Goal: Task Accomplishment & Management: Manage account settings

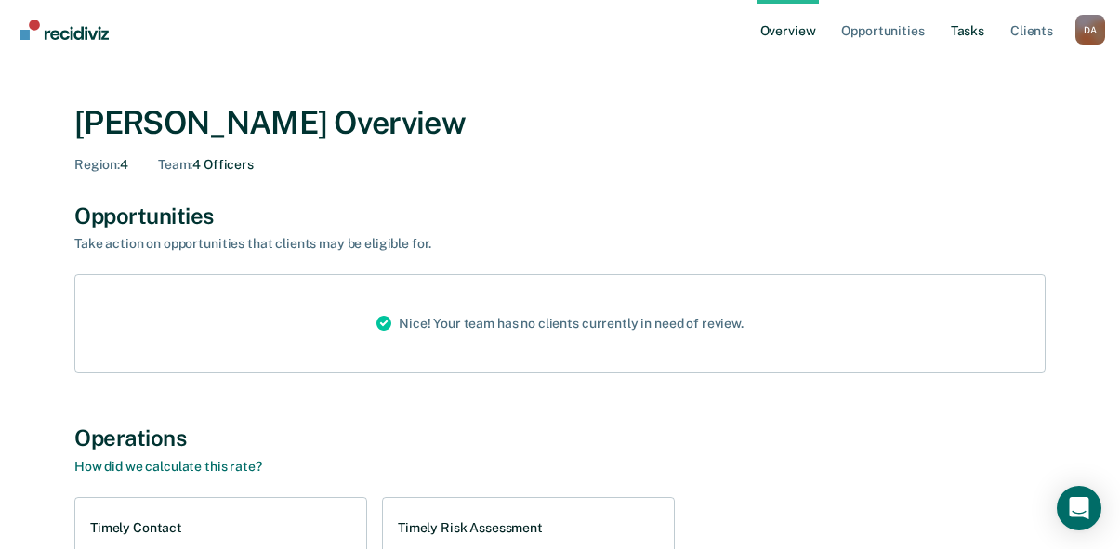
click at [960, 30] on link "Tasks" at bounding box center [967, 29] width 41 height 59
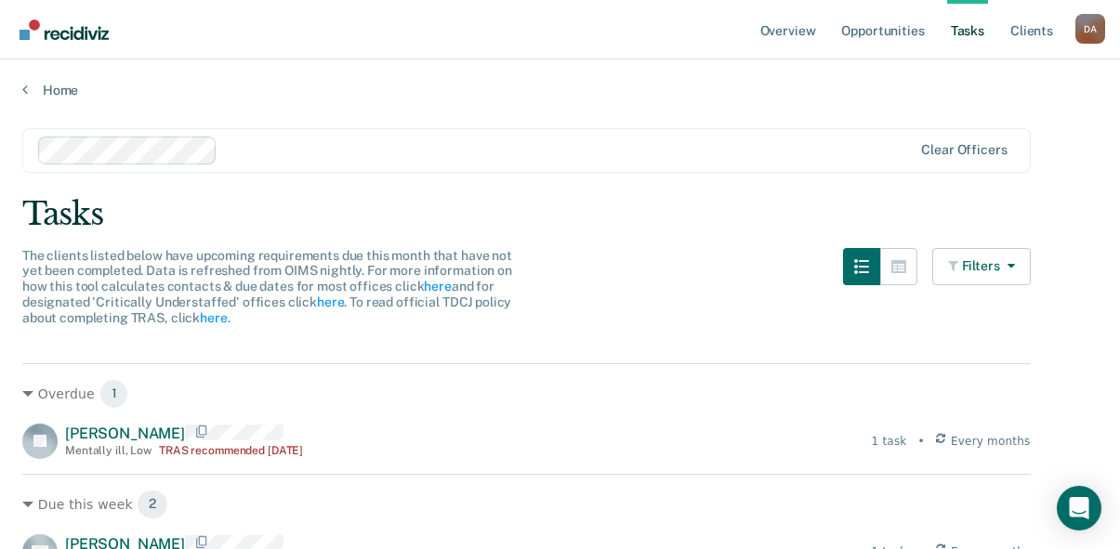
click at [139, 164] on div "Clear officers" at bounding box center [526, 150] width 1008 height 45
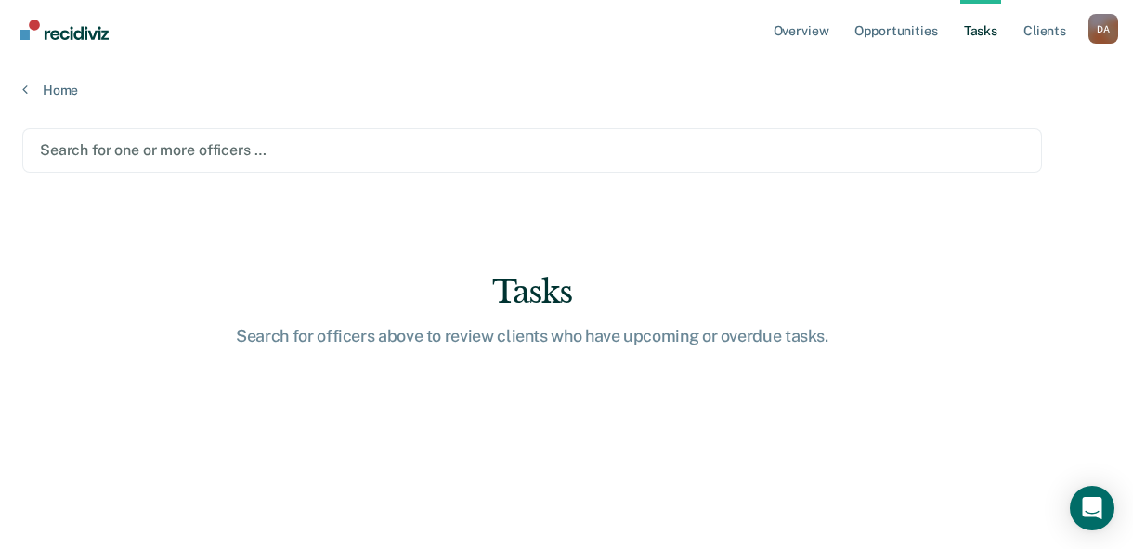
click at [163, 145] on div at bounding box center [532, 149] width 985 height 21
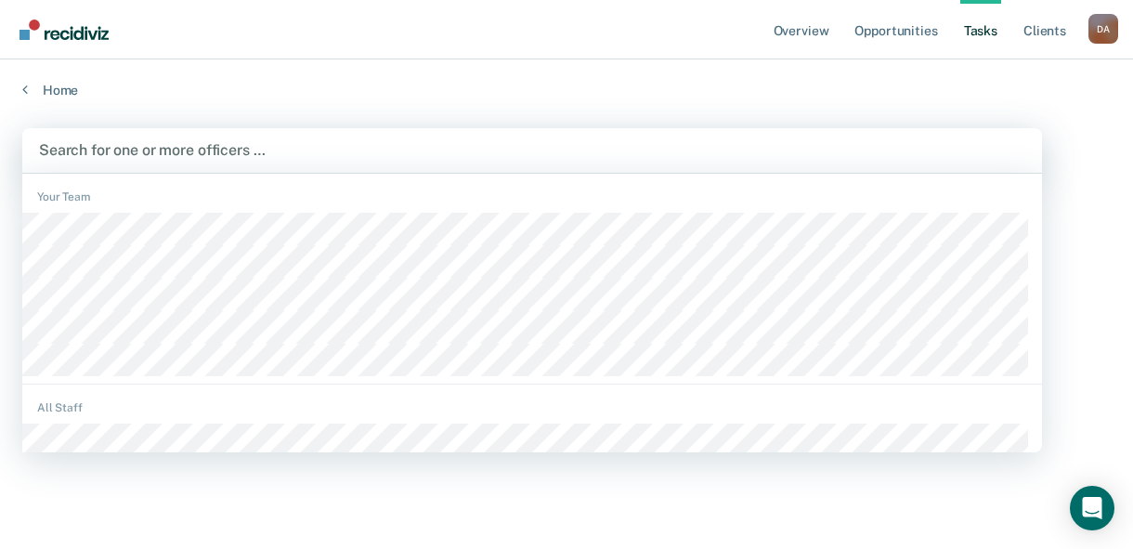
click at [219, 145] on div at bounding box center [532, 149] width 987 height 21
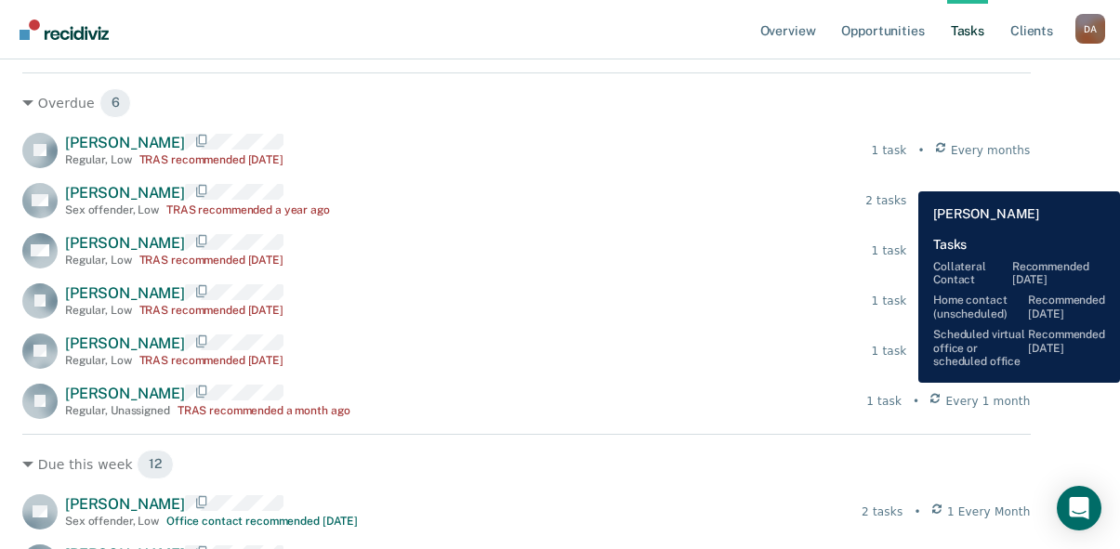
scroll to position [279, 0]
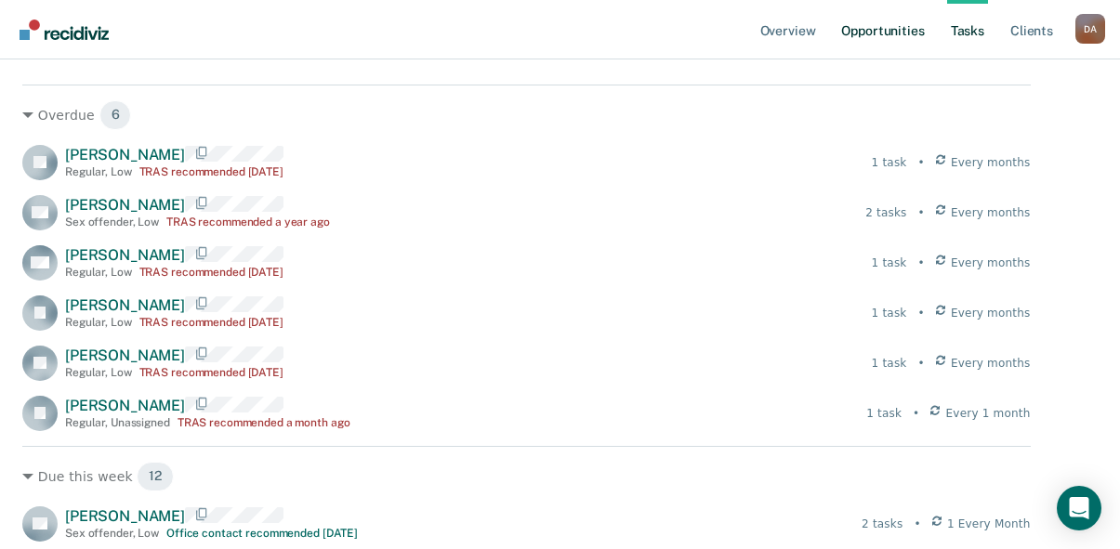
click at [896, 29] on link "Opportunities" at bounding box center [882, 29] width 90 height 59
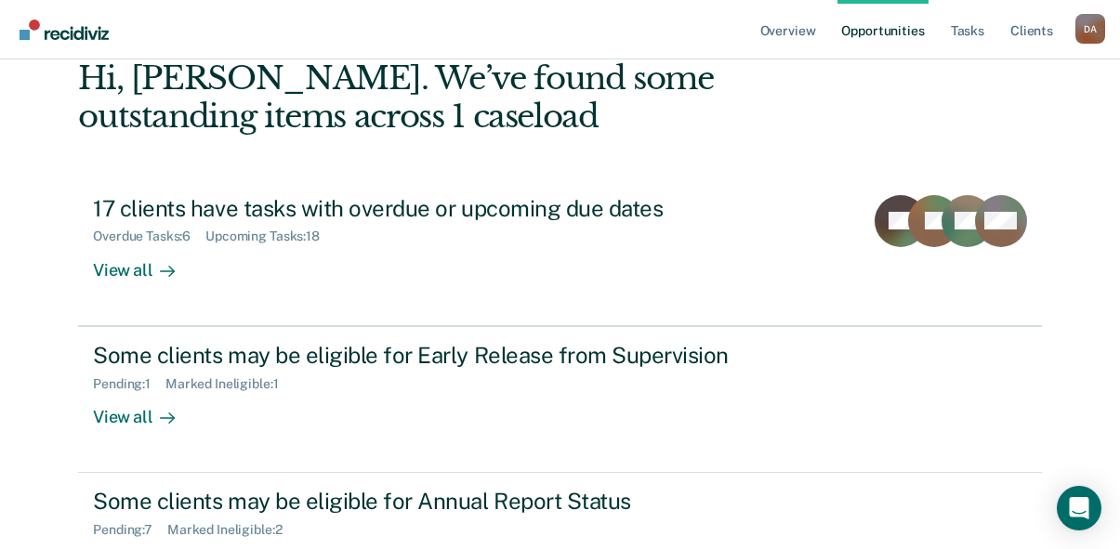
scroll to position [241, 0]
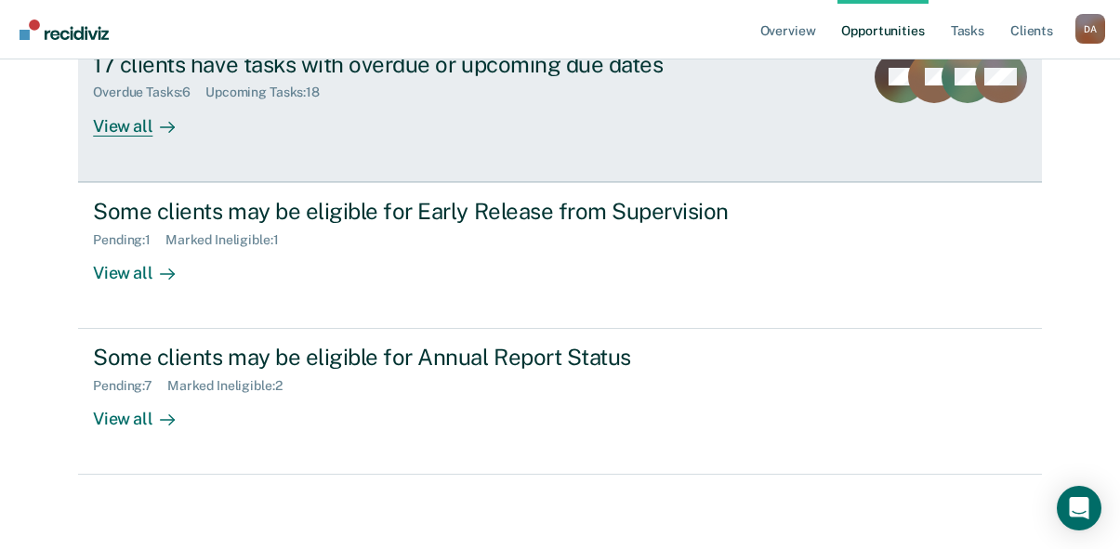
click at [112, 125] on div "View all" at bounding box center [145, 118] width 104 height 36
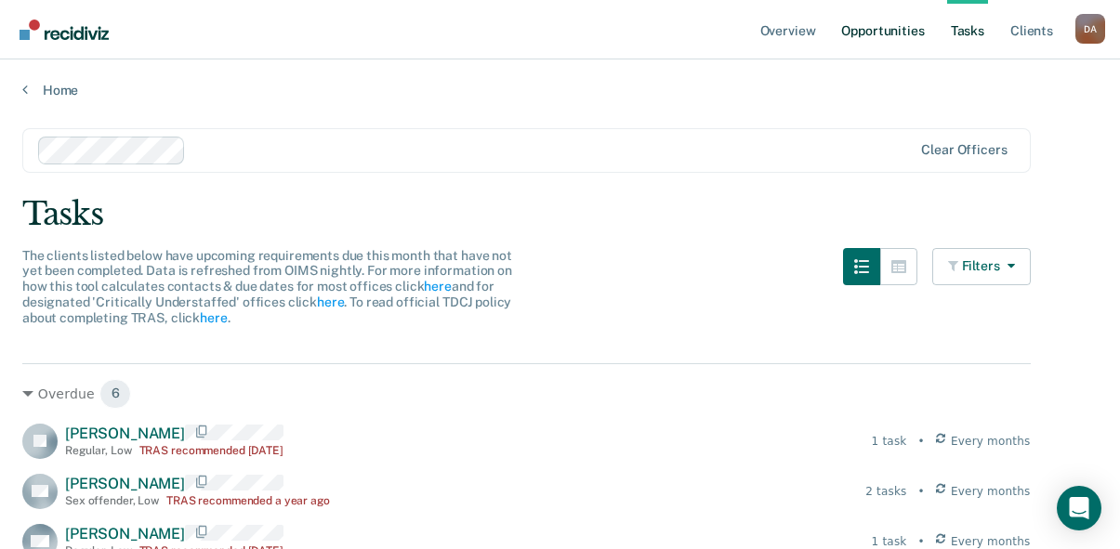
click at [885, 32] on link "Opportunities" at bounding box center [882, 29] width 90 height 59
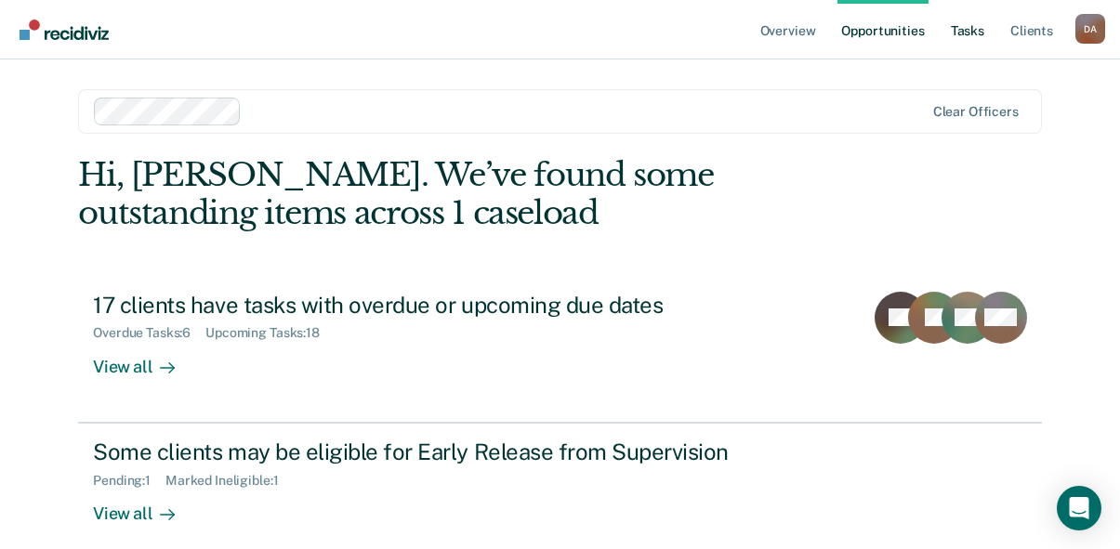
click at [973, 29] on link "Tasks" at bounding box center [967, 29] width 41 height 59
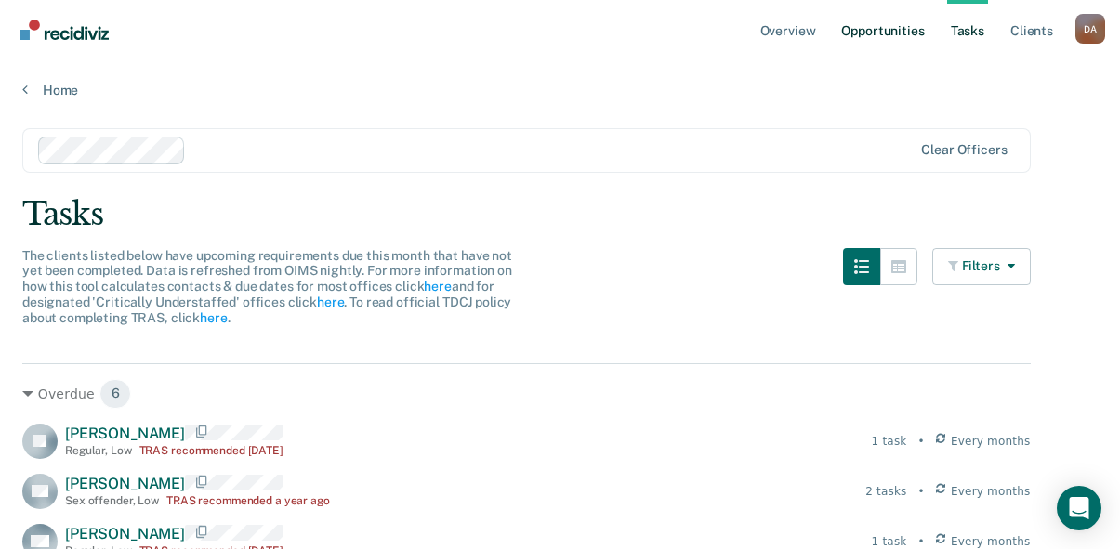
click at [865, 38] on link "Opportunities" at bounding box center [882, 29] width 90 height 59
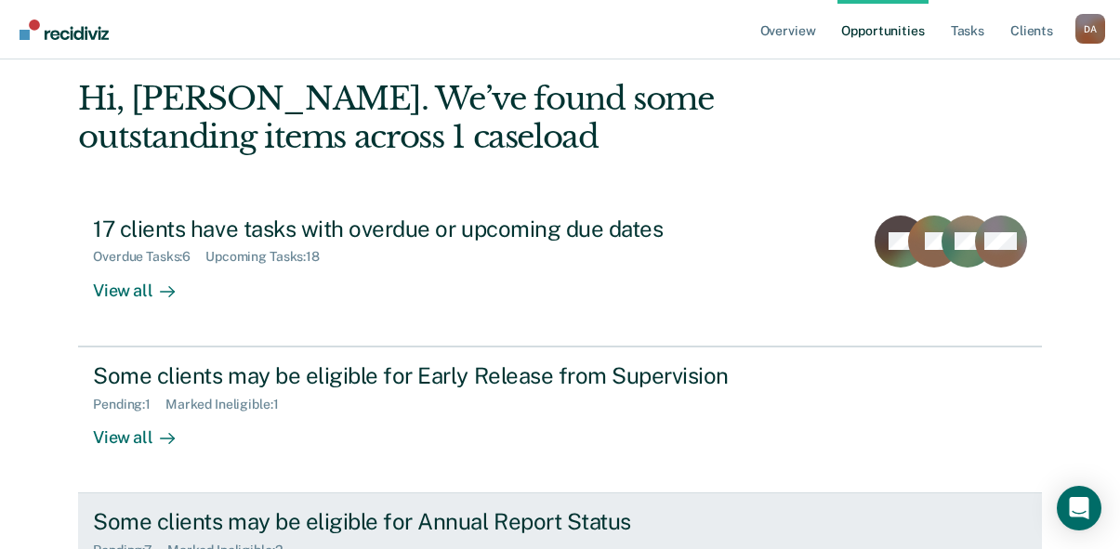
scroll to position [241, 0]
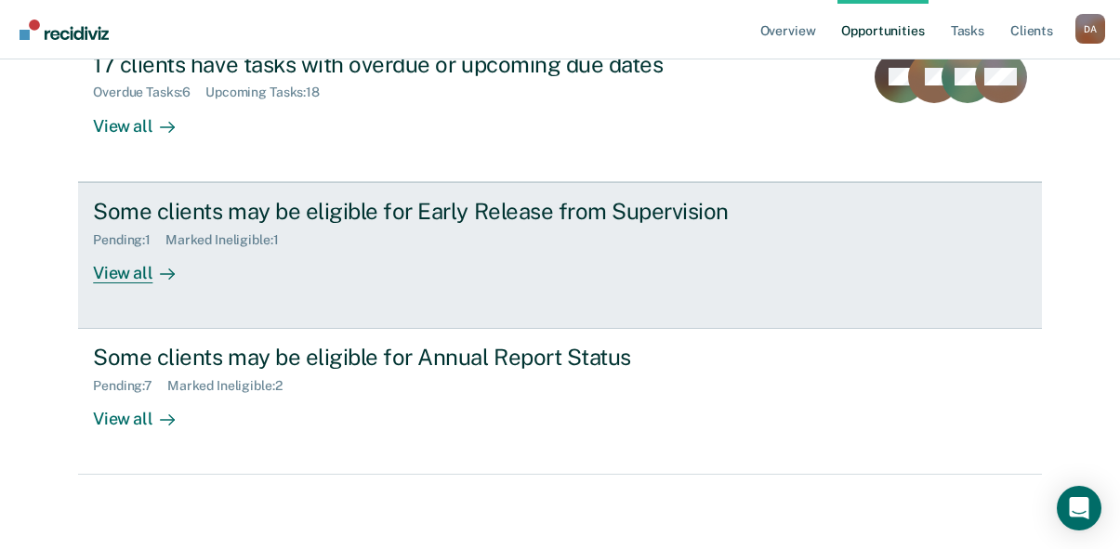
click at [124, 274] on div "View all" at bounding box center [145, 265] width 104 height 36
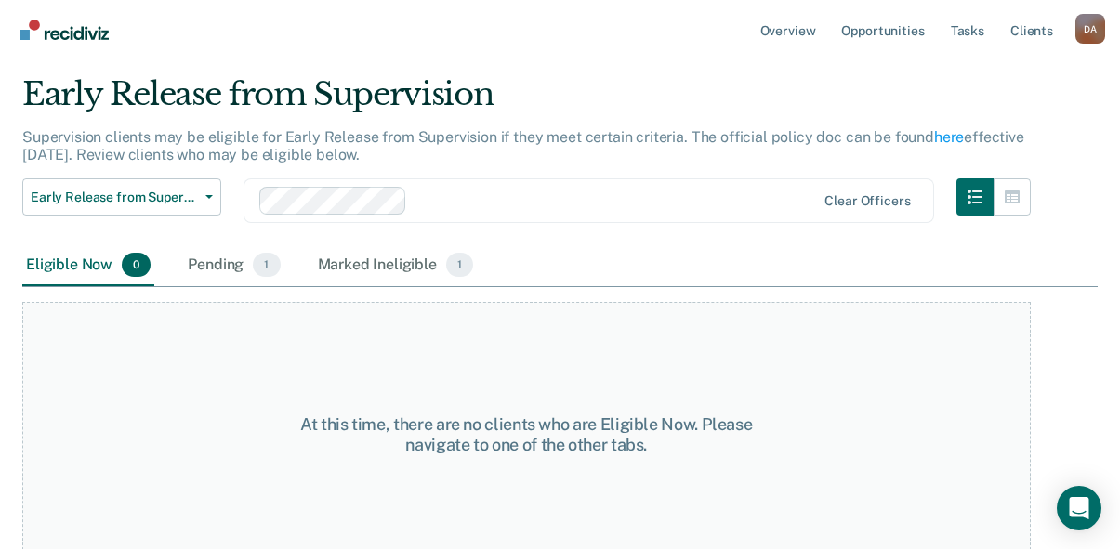
scroll to position [72, 0]
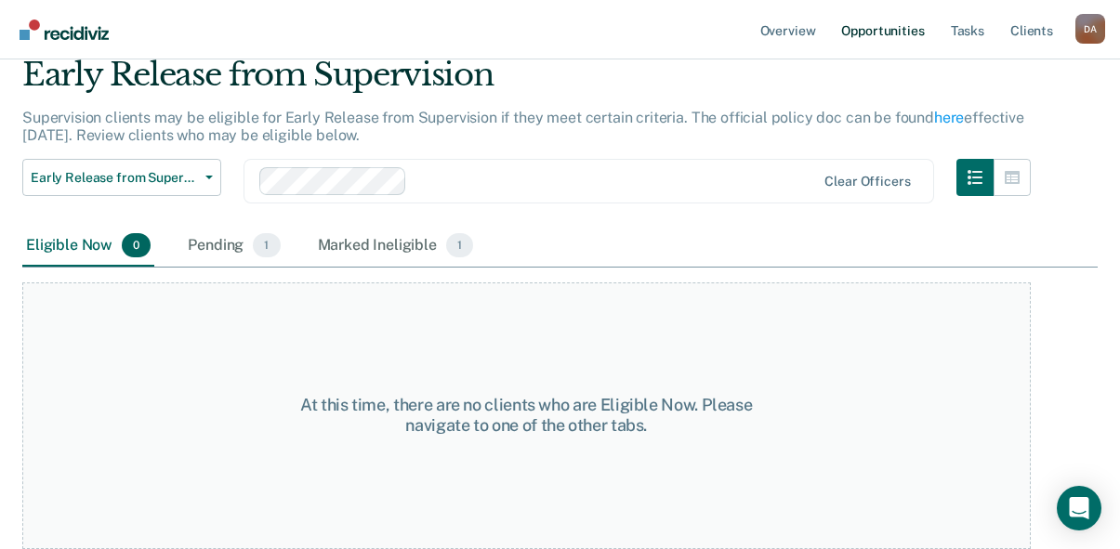
click at [857, 20] on link "Opportunities" at bounding box center [882, 29] width 90 height 59
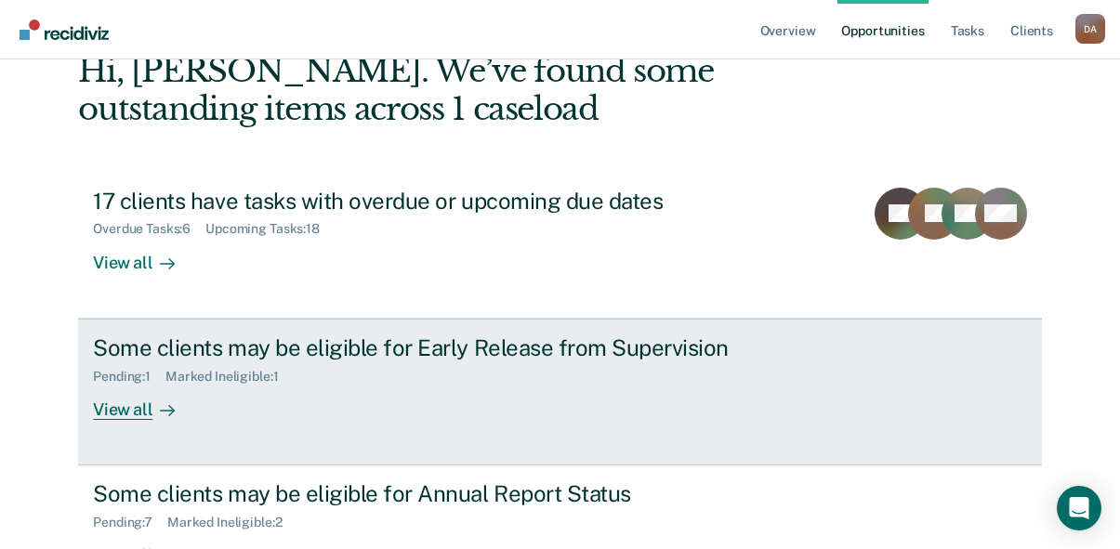
scroll to position [241, 0]
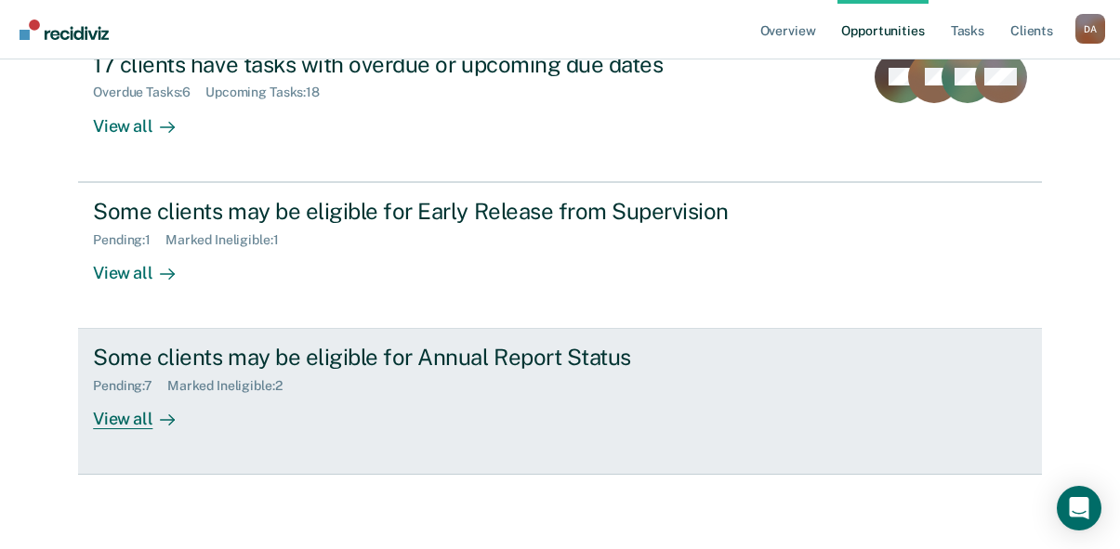
click at [117, 424] on div "View all" at bounding box center [145, 412] width 104 height 36
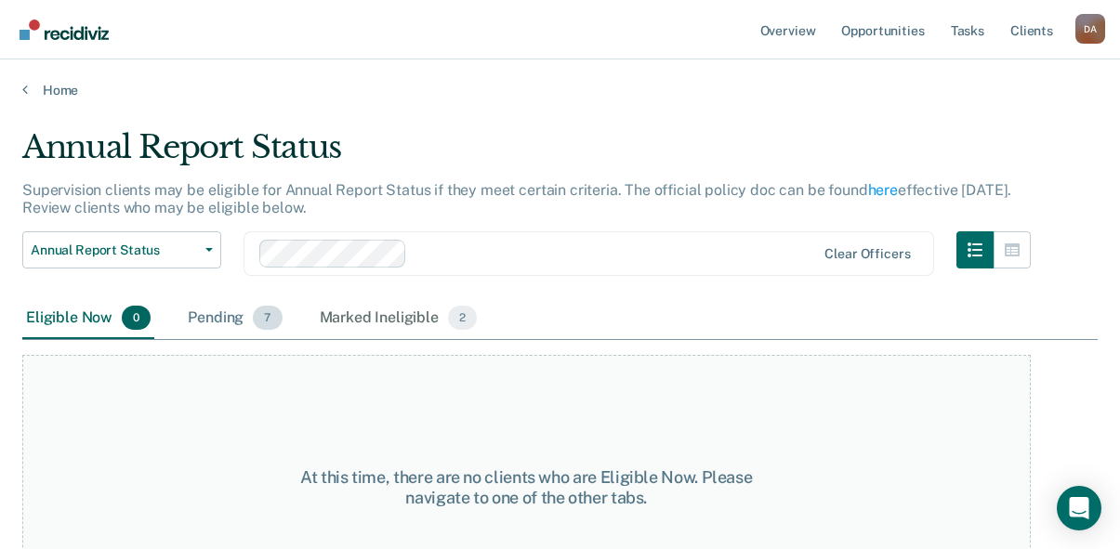
click at [223, 323] on div "Pending 7" at bounding box center [234, 318] width 101 height 41
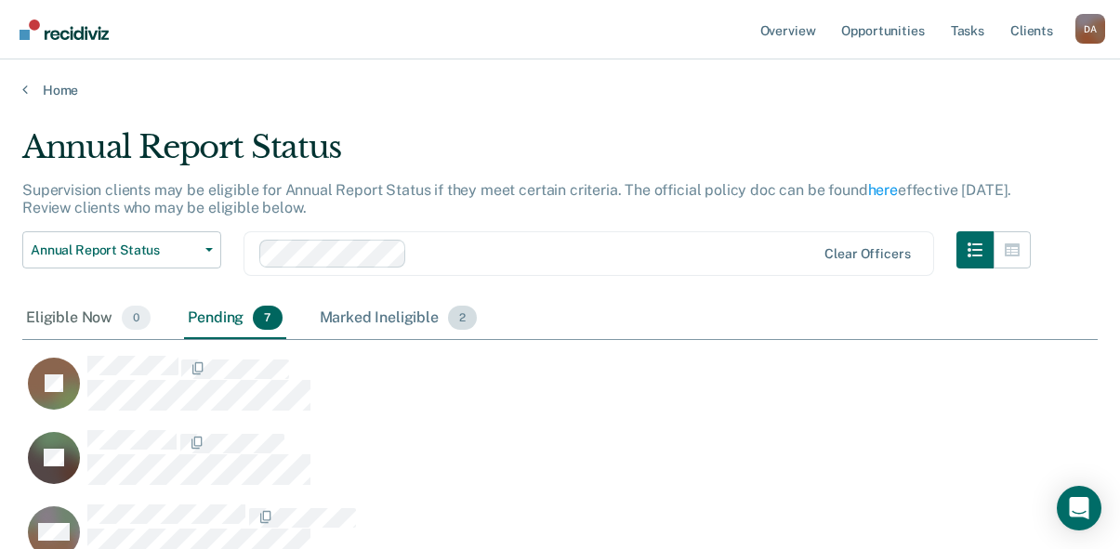
click at [397, 321] on div "Marked Ineligible 2" at bounding box center [398, 318] width 165 height 41
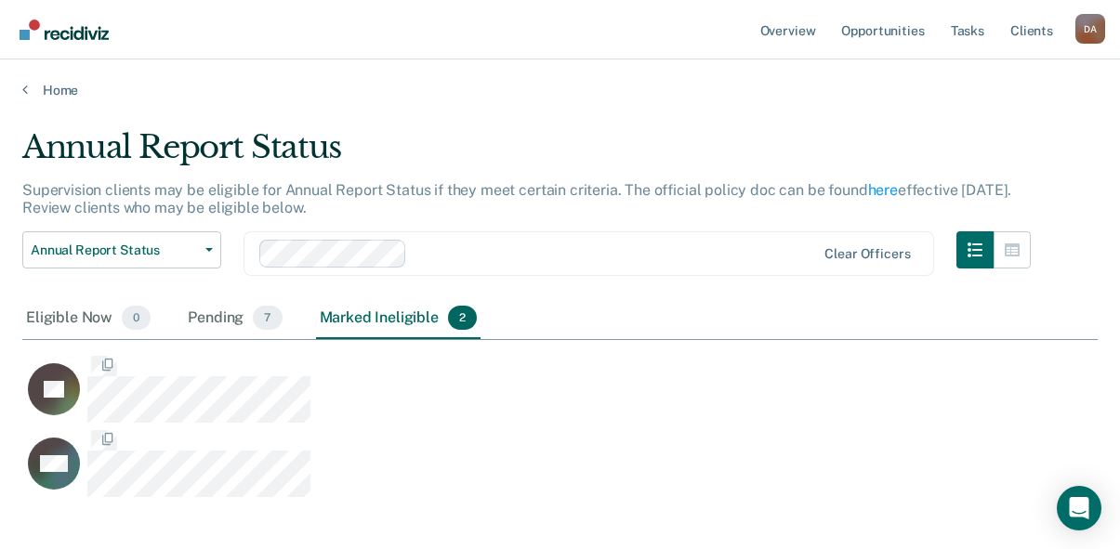
scroll to position [355, 1061]
click at [954, 38] on link "Tasks" at bounding box center [967, 29] width 41 height 59
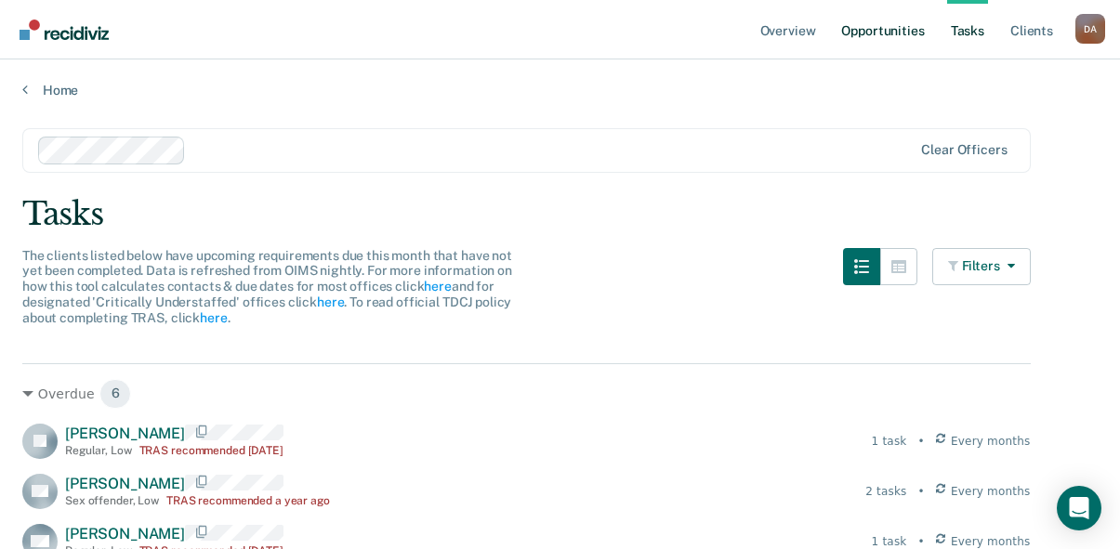
click at [913, 30] on link "Opportunities" at bounding box center [882, 29] width 90 height 59
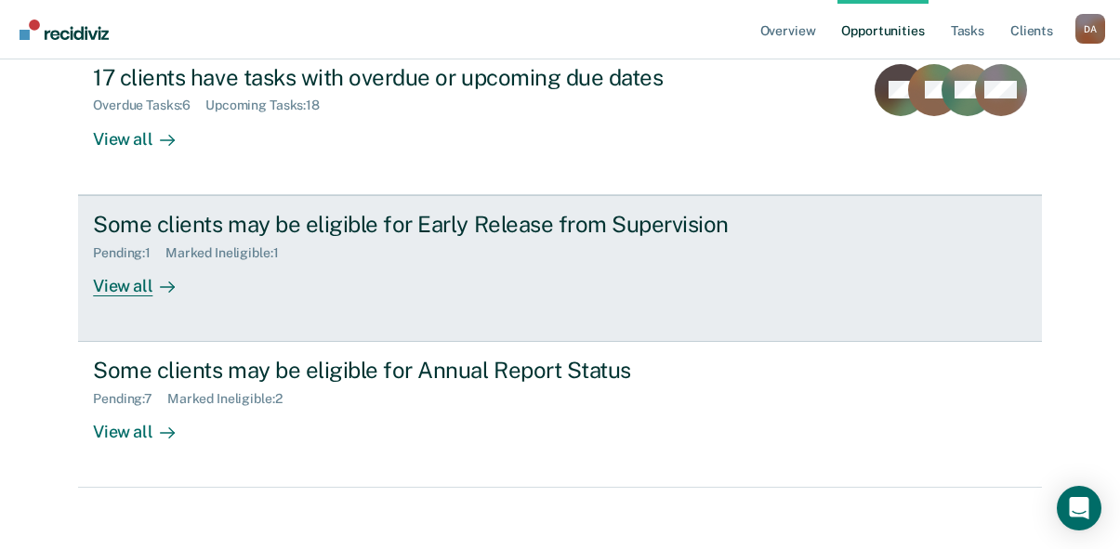
scroll to position [241, 0]
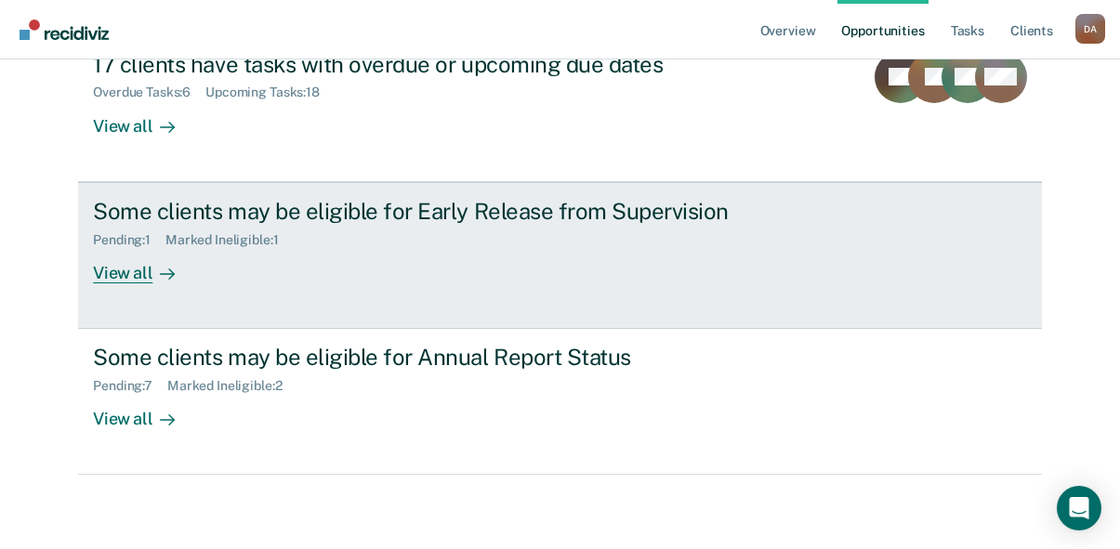
click at [101, 268] on div "View all" at bounding box center [145, 265] width 104 height 36
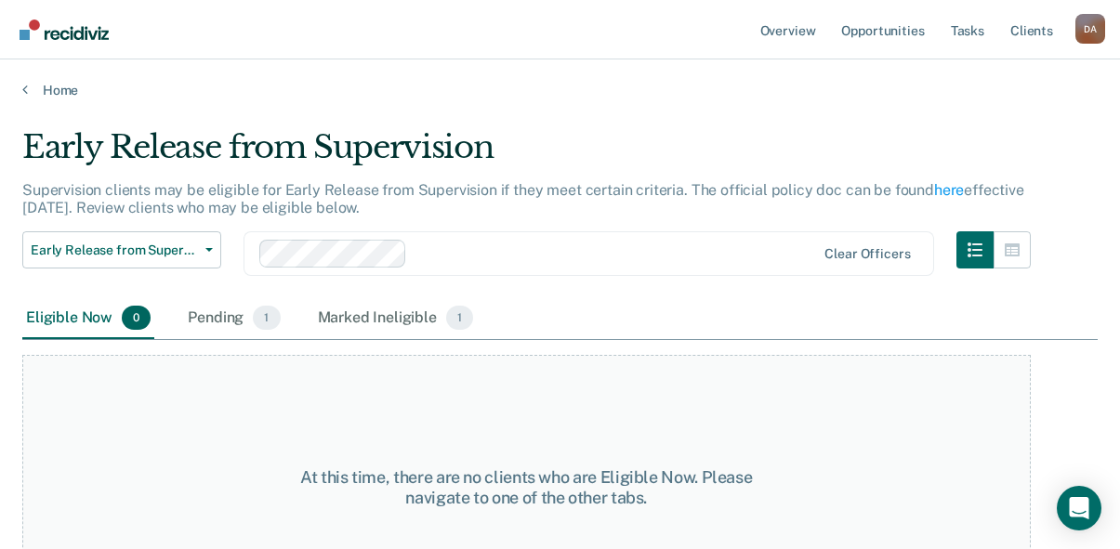
scroll to position [72, 0]
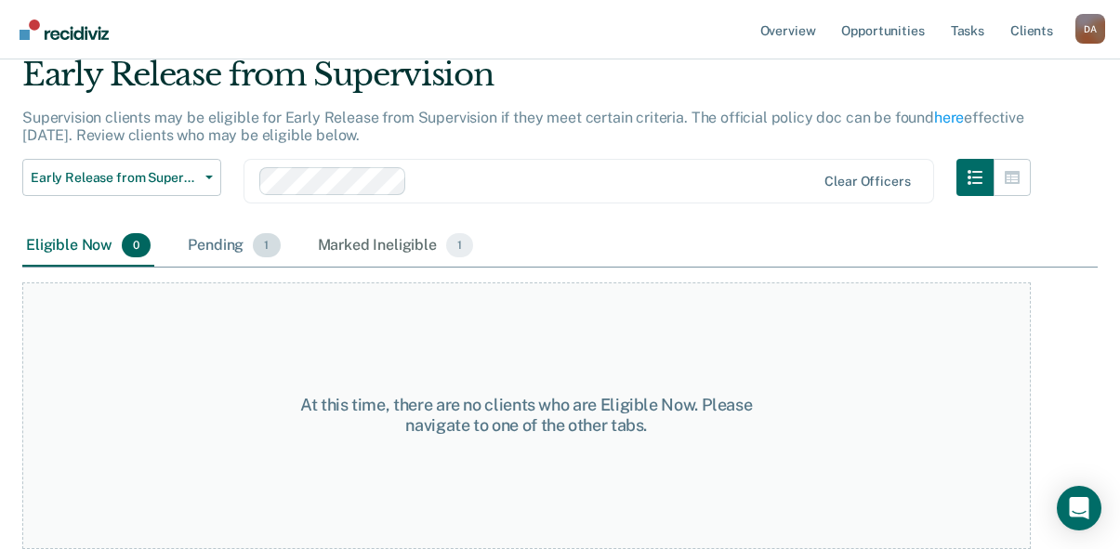
click at [190, 243] on div "Pending 1" at bounding box center [233, 246] width 99 height 41
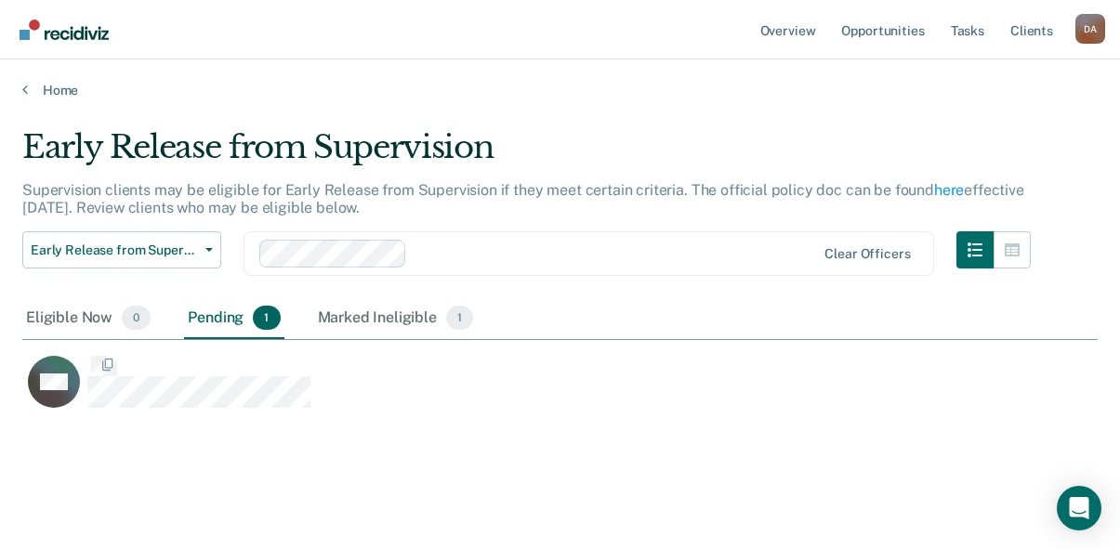
scroll to position [281, 1061]
click at [373, 313] on div "Marked Ineligible 1" at bounding box center [396, 318] width 164 height 41
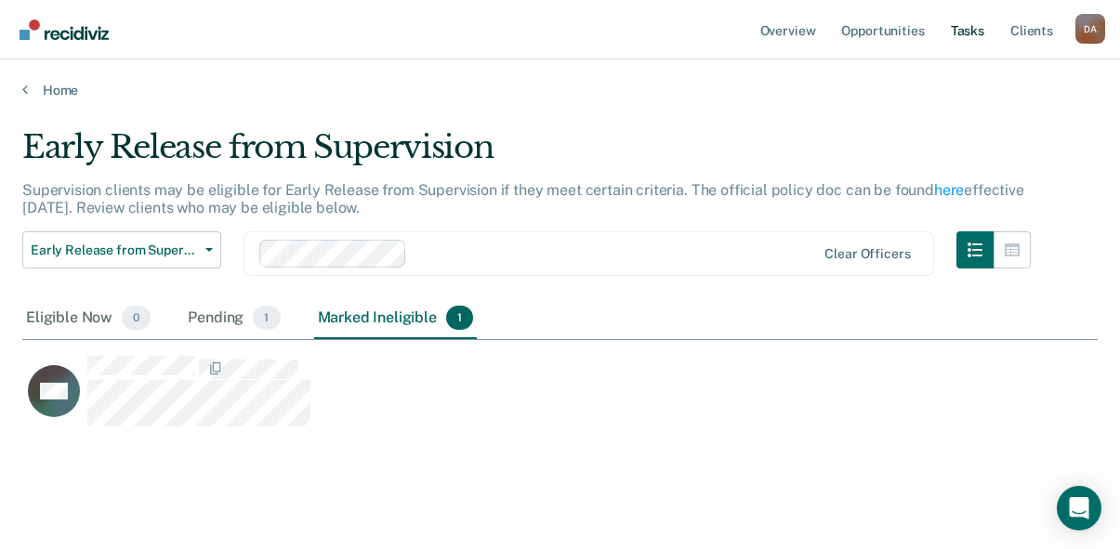
drag, startPoint x: 994, startPoint y: 23, endPoint x: 985, endPoint y: 24, distance: 9.3
click at [989, 23] on ul "Overview Opportunities Tasks Client s" at bounding box center [915, 29] width 319 height 59
click at [971, 27] on link "Tasks" at bounding box center [967, 29] width 41 height 59
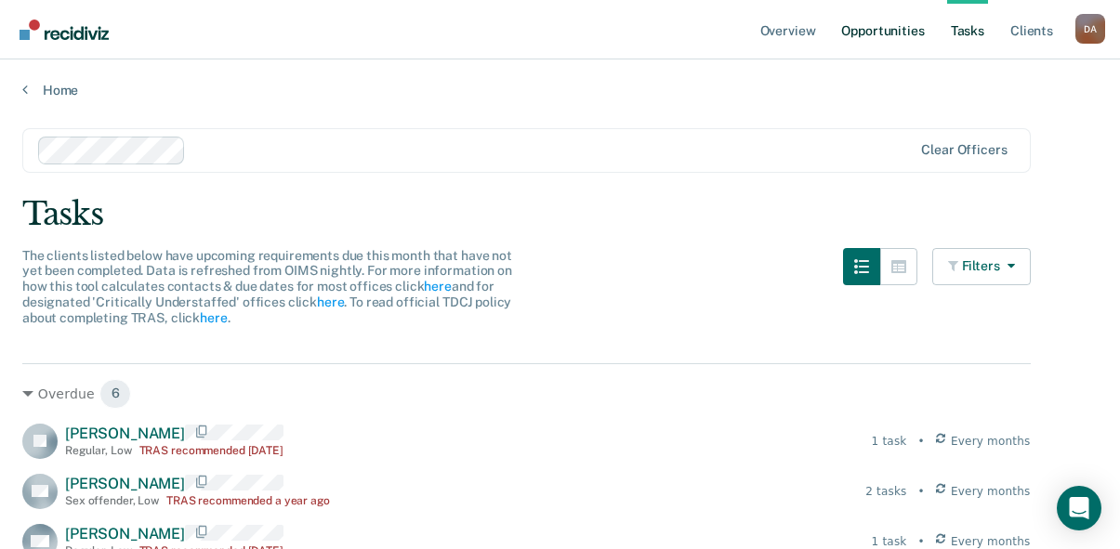
click at [897, 30] on link "Opportunities" at bounding box center [882, 29] width 90 height 59
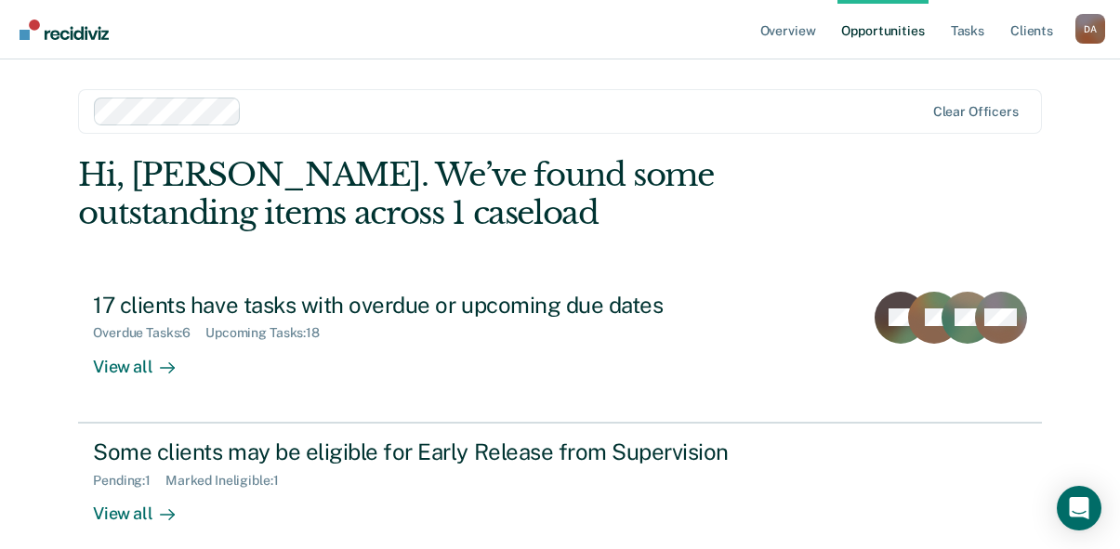
scroll to position [186, 0]
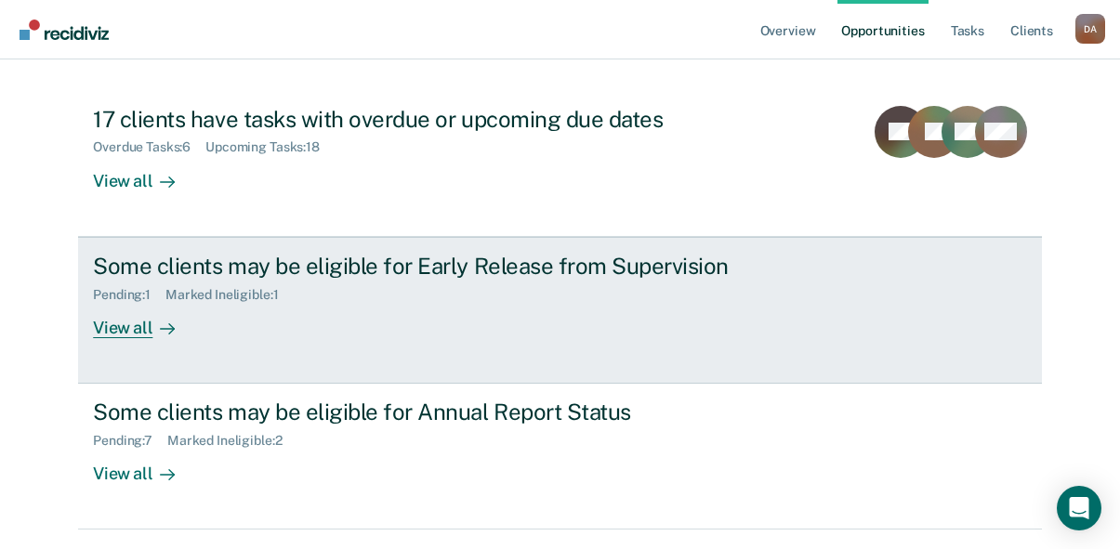
click at [122, 325] on div "View all" at bounding box center [145, 320] width 104 height 36
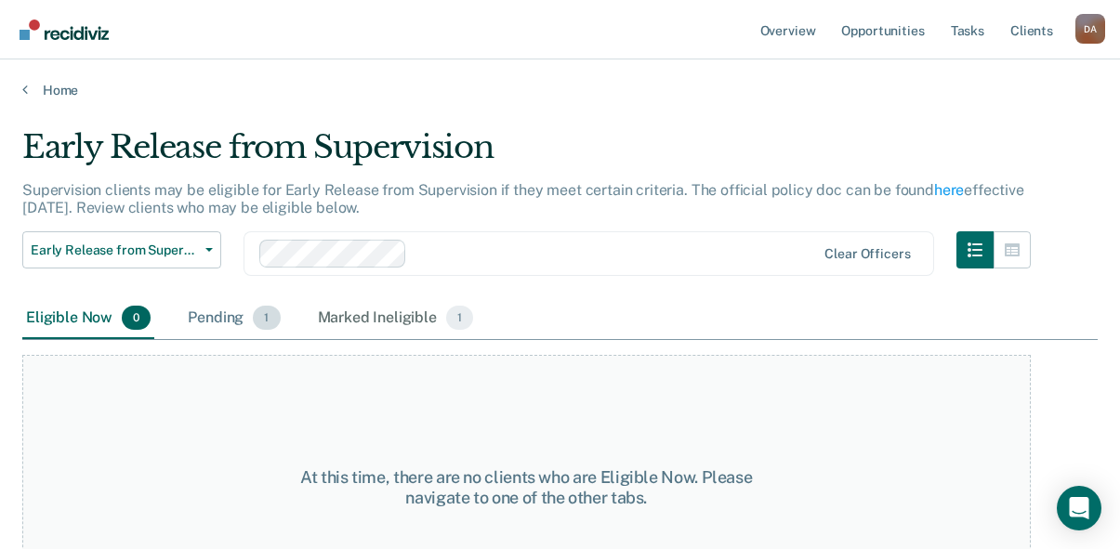
click at [203, 323] on div "Pending 1" at bounding box center [233, 318] width 99 height 41
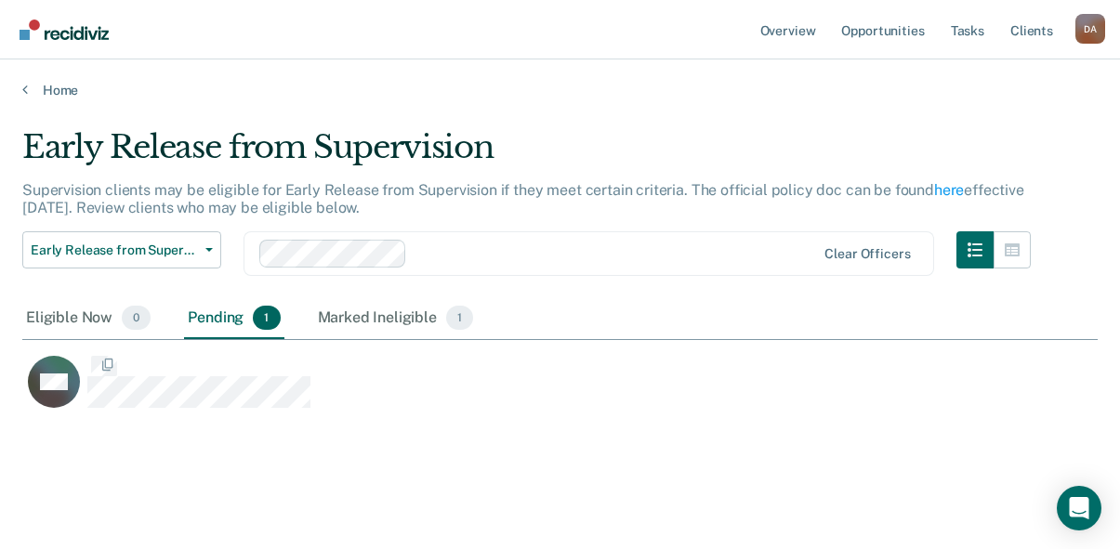
scroll to position [281, 1061]
click at [333, 314] on div "Marked Ineligible 1" at bounding box center [396, 318] width 164 height 41
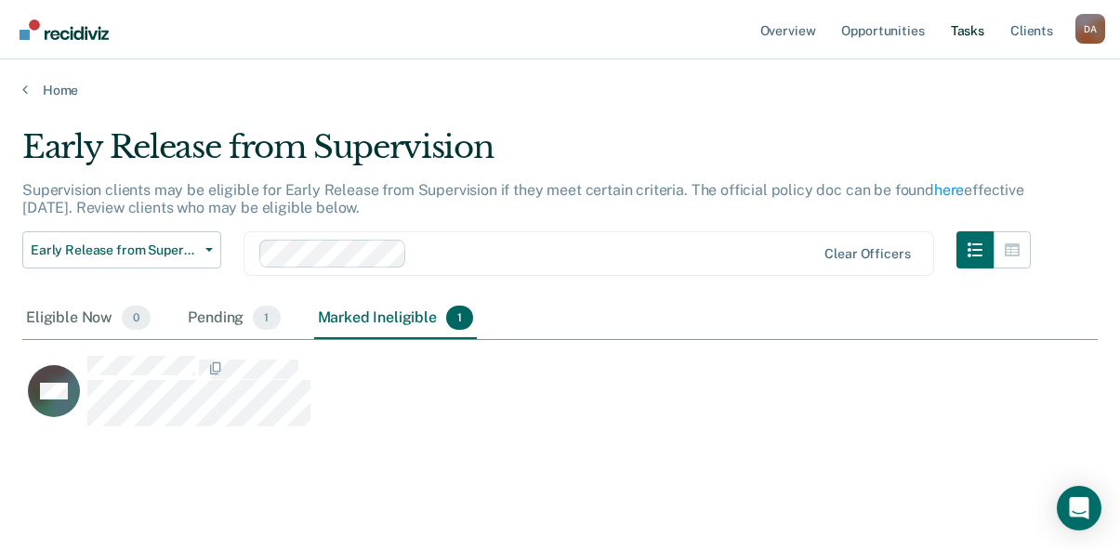
click at [962, 34] on link "Tasks" at bounding box center [967, 29] width 41 height 59
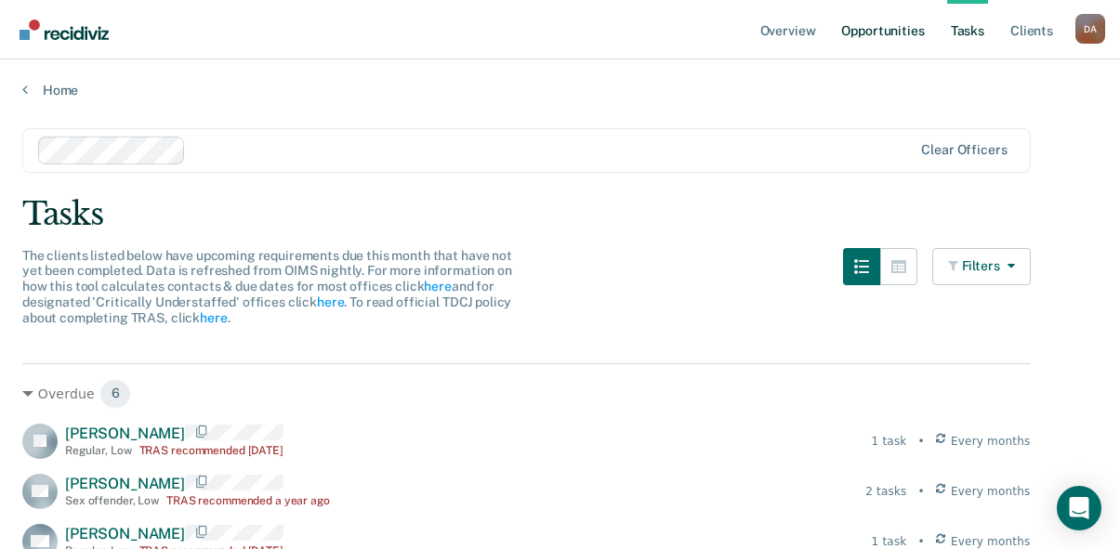
click at [901, 31] on link "Opportunities" at bounding box center [882, 29] width 90 height 59
